Goal: Task Accomplishment & Management: Manage account settings

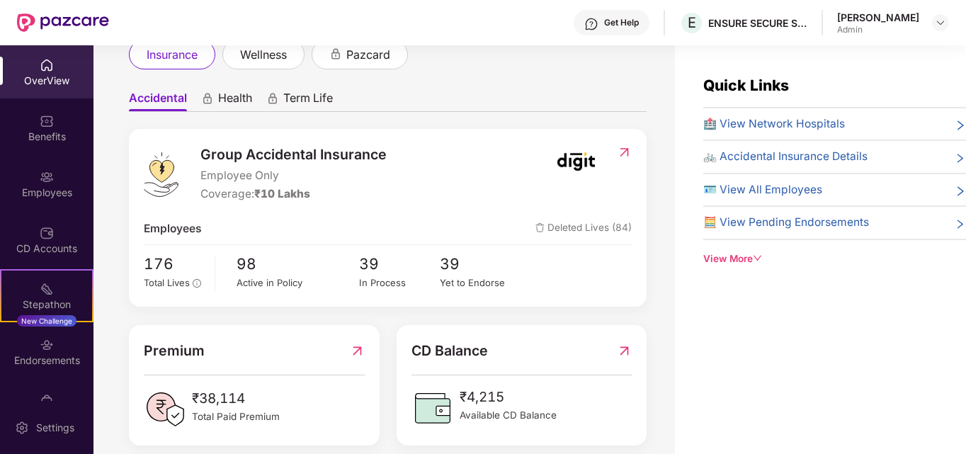
scroll to position [113, 0]
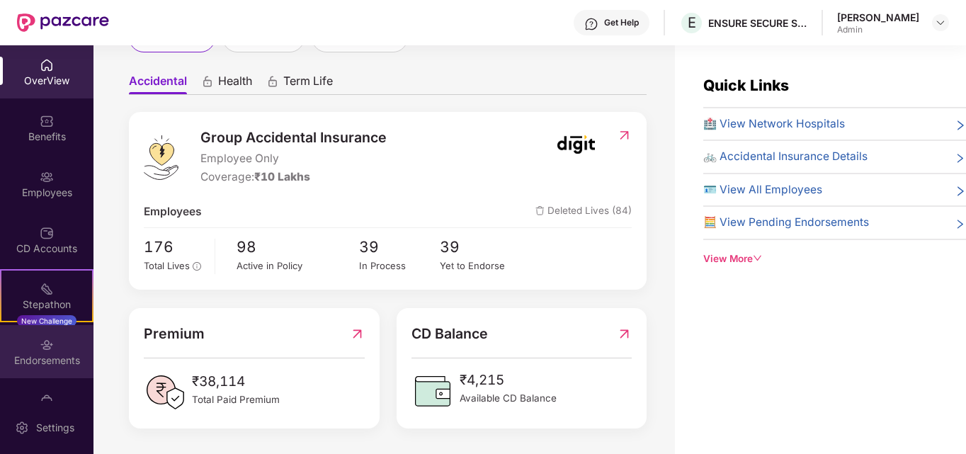
click at [42, 359] on div "Endorsements" at bounding box center [46, 360] width 93 height 14
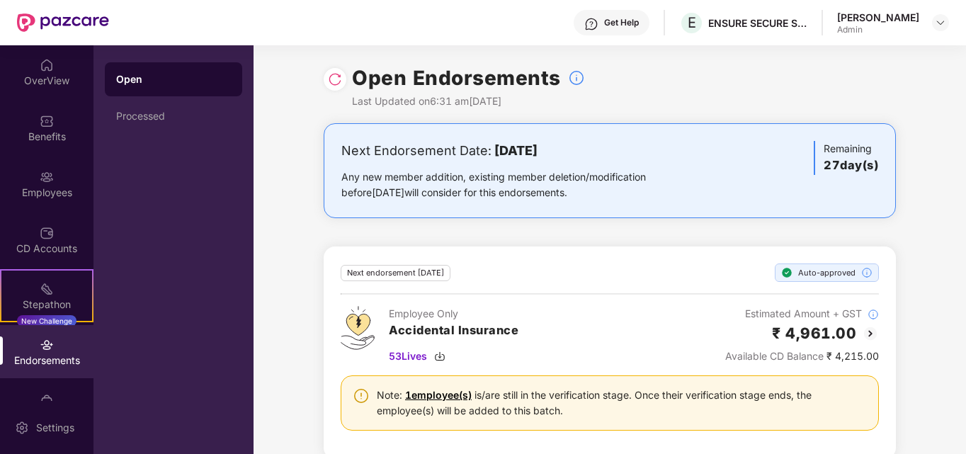
click at [599, 271] on div "Next endorsement in 27 day(s) Auto-approved" at bounding box center [610, 272] width 538 height 18
click at [798, 334] on h2 "₹ 4,961.00" at bounding box center [814, 333] width 84 height 23
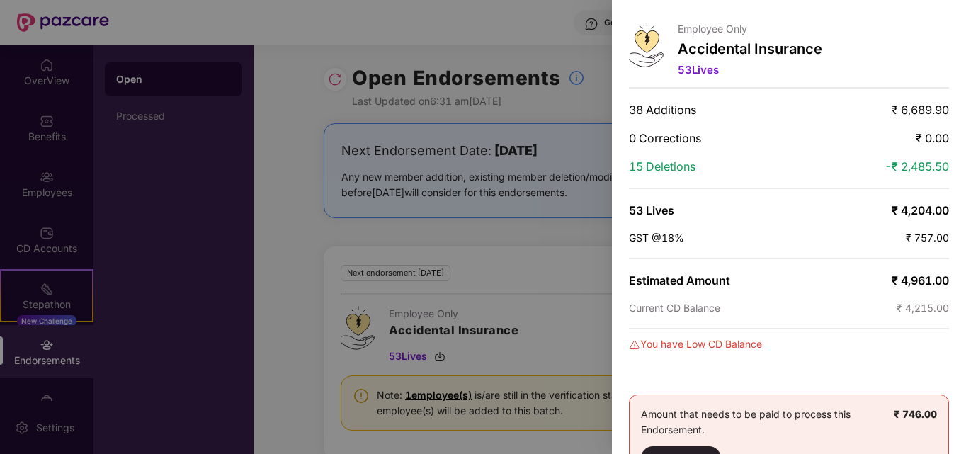
scroll to position [0, 0]
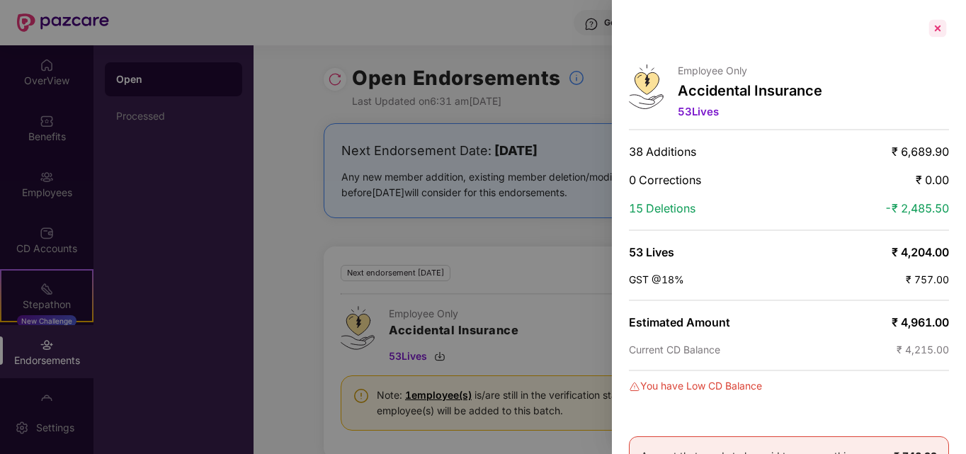
click at [939, 26] on div at bounding box center [937, 28] width 23 height 23
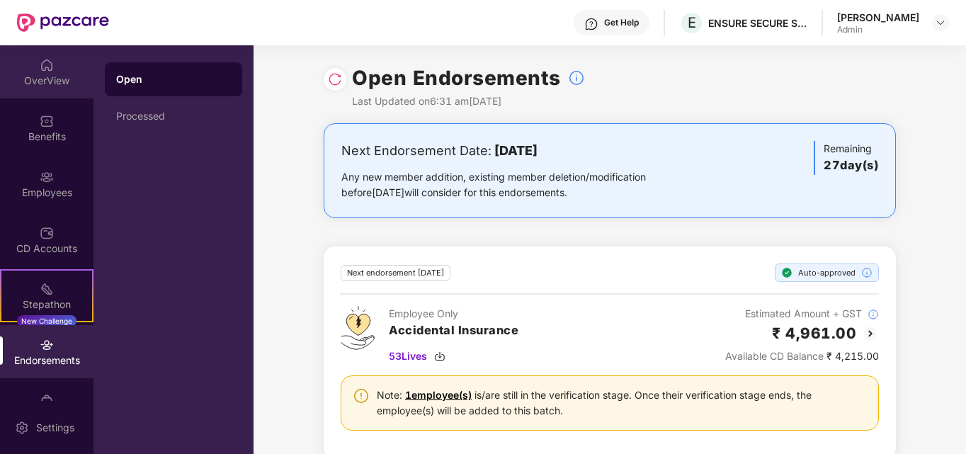
click at [61, 74] on div "OverView" at bounding box center [46, 81] width 93 height 14
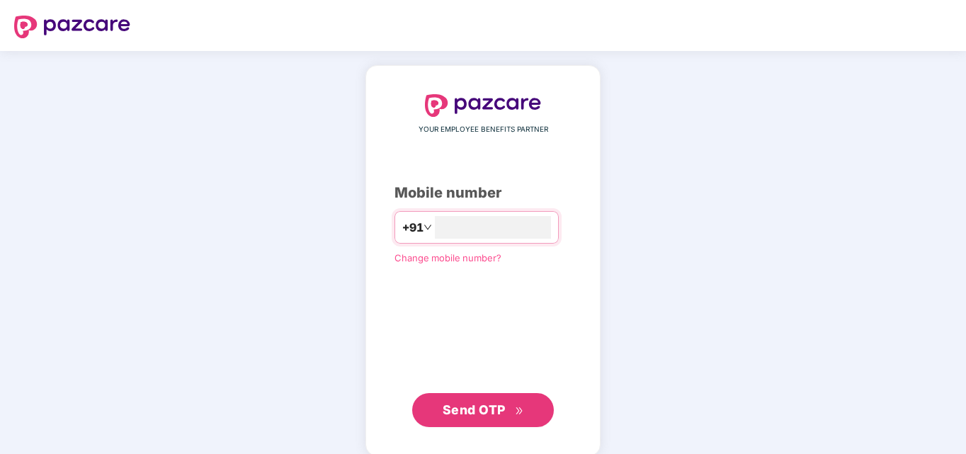
type input "**********"
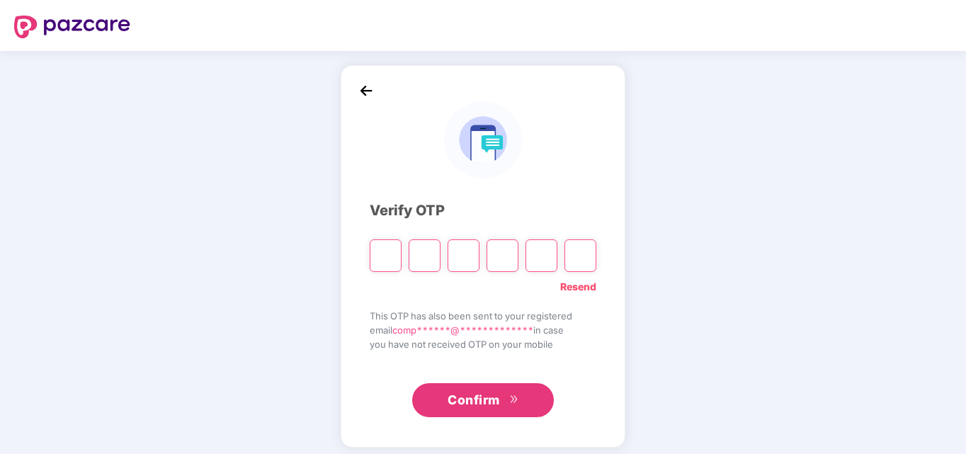
type input "*"
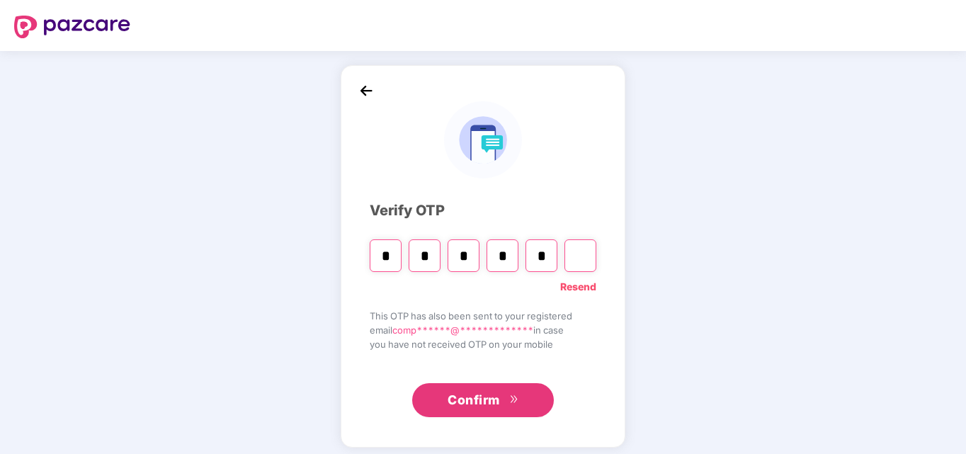
type input "*"
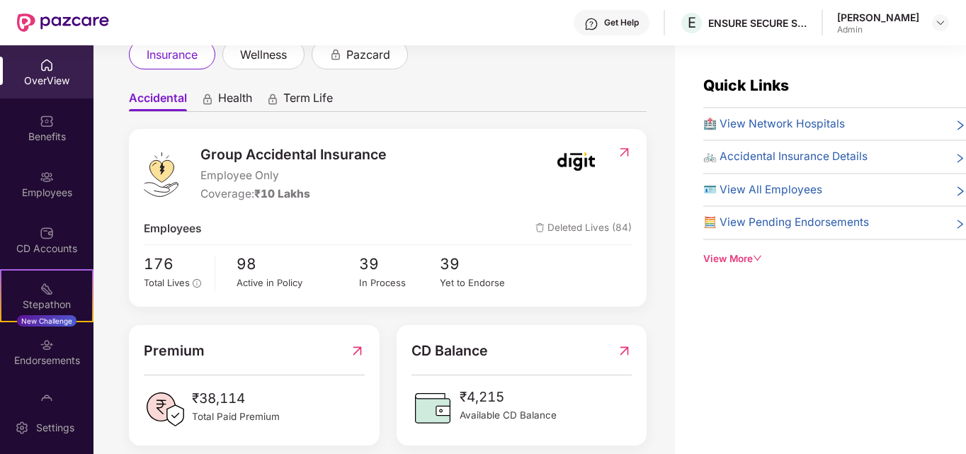
scroll to position [113, 0]
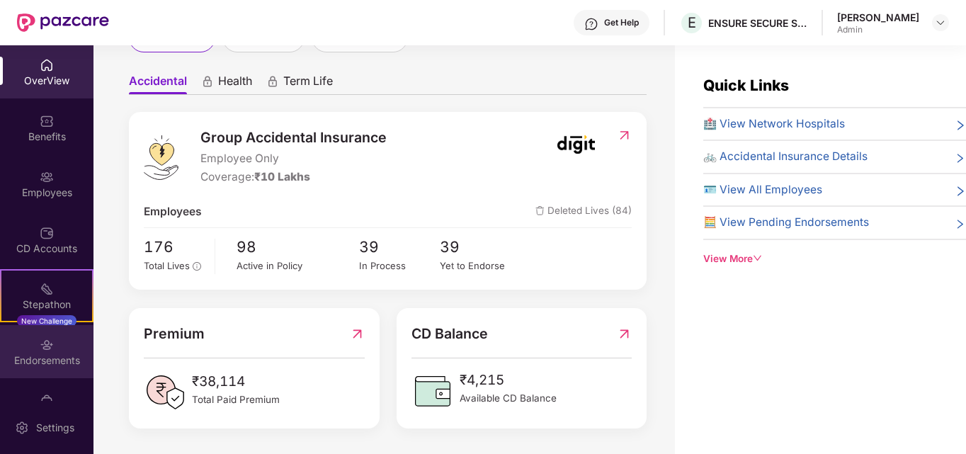
click at [52, 348] on div "Endorsements" at bounding box center [46, 351] width 93 height 53
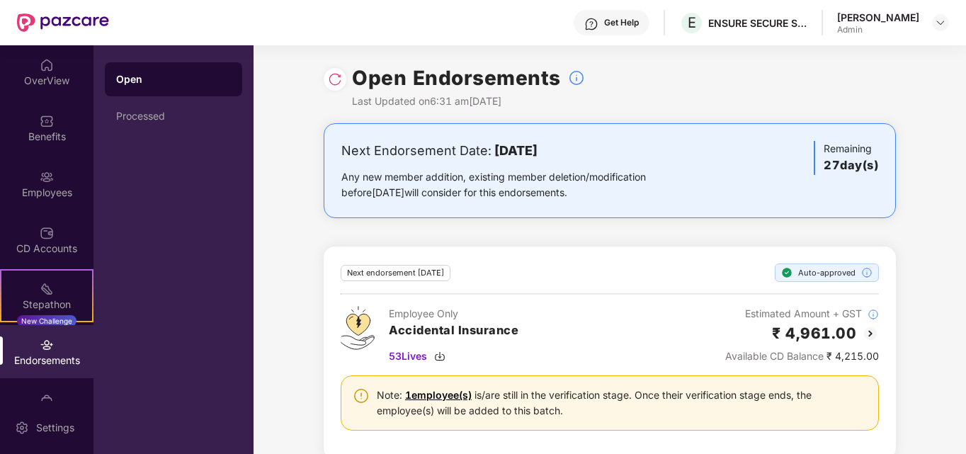
click at [44, 360] on div "Endorsements" at bounding box center [46, 360] width 93 height 14
click at [50, 356] on div "Endorsements" at bounding box center [46, 360] width 93 height 14
click at [47, 77] on div "OverView" at bounding box center [46, 81] width 93 height 14
